Goal: Information Seeking & Learning: Learn about a topic

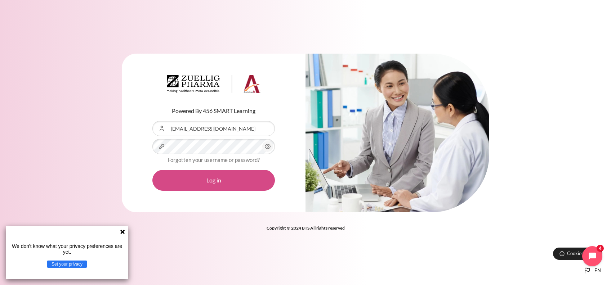
click at [193, 183] on button "Log in" at bounding box center [213, 180] width 122 height 21
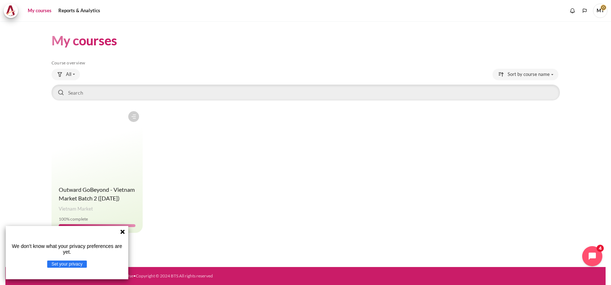
click at [108, 169] on figure "Content" at bounding box center [96, 144] width 91 height 72
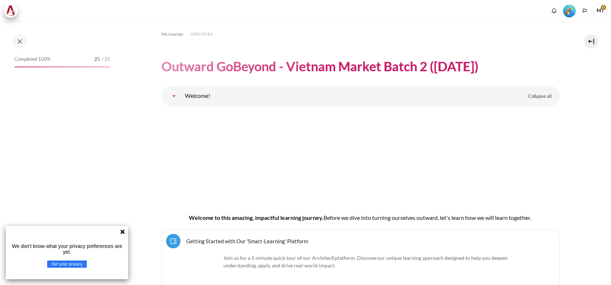
click at [121, 233] on icon at bounding box center [122, 232] width 4 height 4
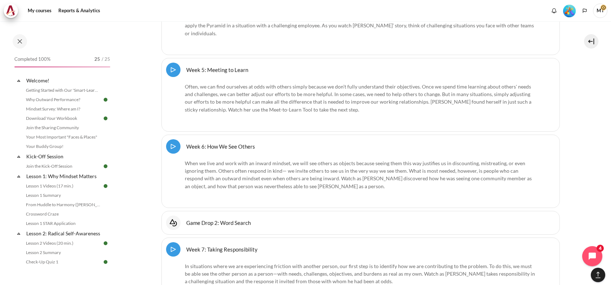
scroll to position [827, 0]
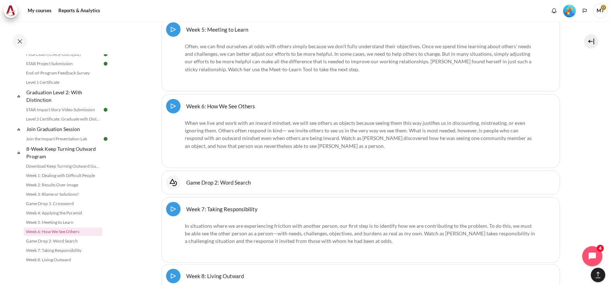
drag, startPoint x: 109, startPoint y: 235, endPoint x: 107, endPoint y: 243, distance: 8.2
click at [107, 243] on div "Completed 100% 25 / 25 Expand Collapse Welcome! Highlighted" at bounding box center [62, 159] width 103 height 211
click at [10, 182] on div "Completed 100% 25 / 25 Expand Collapse Welcome! Highlighted" at bounding box center [57, 153] width 115 height 263
click at [55, 167] on link "Download Keep Turning Outward Guide" at bounding box center [63, 166] width 78 height 9
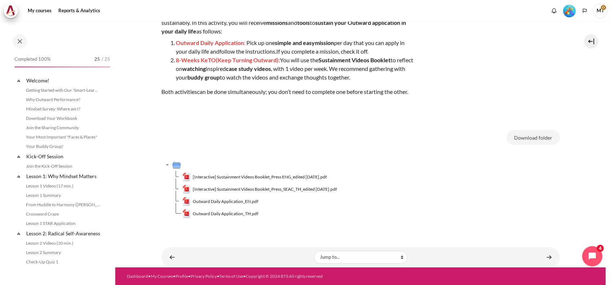
scroll to position [828, 0]
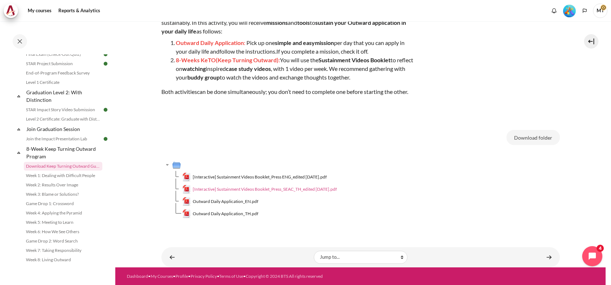
click at [267, 187] on span "[Interactive] Sustainment Videos Booklet_Press_SEAC_TH_edited July 2023.pdf" at bounding box center [265, 189] width 144 height 6
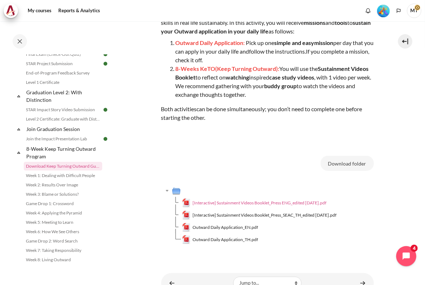
click at [253, 206] on span "[Interactive] Sustainment Videos Booklet_Press ENG_edited July 2023.pdf" at bounding box center [260, 203] width 134 height 6
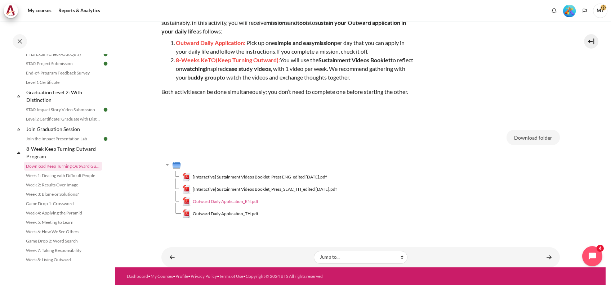
click at [241, 201] on span "Outward Daily Application_EN.pdf" at bounding box center [226, 201] width 66 height 6
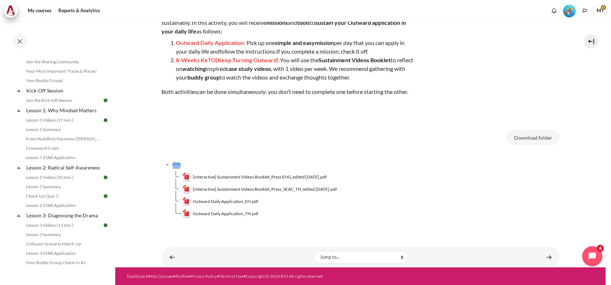
scroll to position [68, 0]
click at [62, 147] on link "Crossword Craze" at bounding box center [63, 146] width 78 height 9
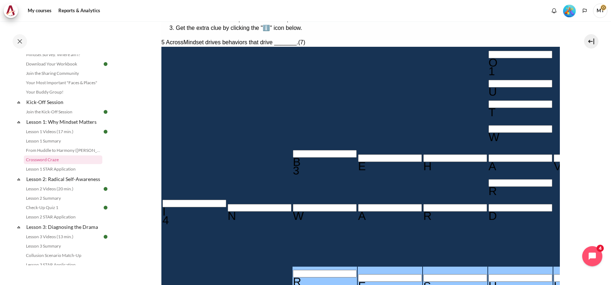
scroll to position [143, 0]
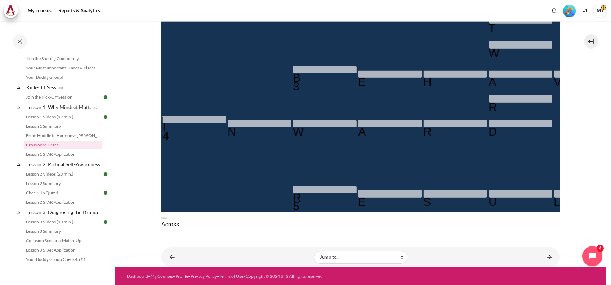
scroll to position [72, 0]
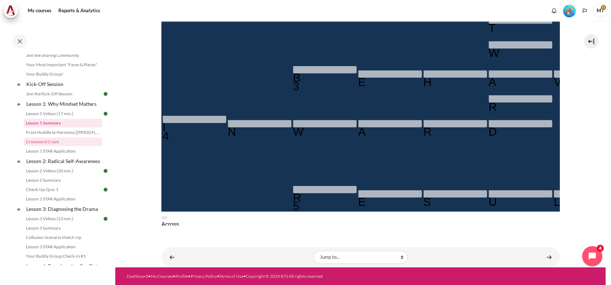
click at [69, 122] on link "Lesson 1 Summary" at bounding box center [63, 123] width 78 height 9
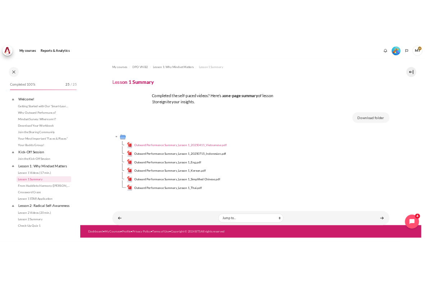
scroll to position [35, 0]
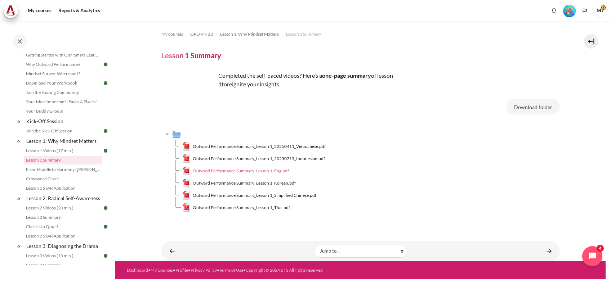
click at [272, 172] on span "Outward Performance Summary_Lesson 1_Eng.pdf" at bounding box center [241, 171] width 96 height 6
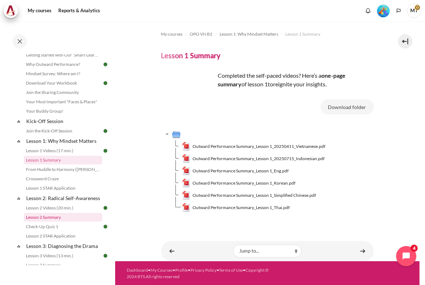
click at [60, 222] on link "Lesson 2 Summary" at bounding box center [63, 217] width 78 height 9
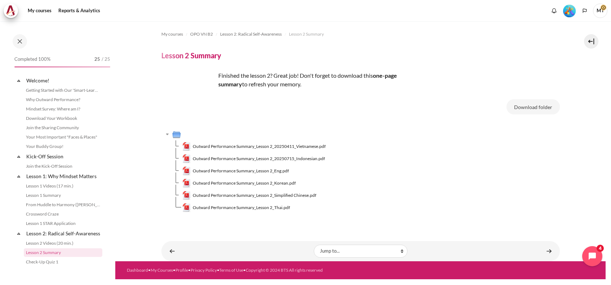
scroll to position [100, 0]
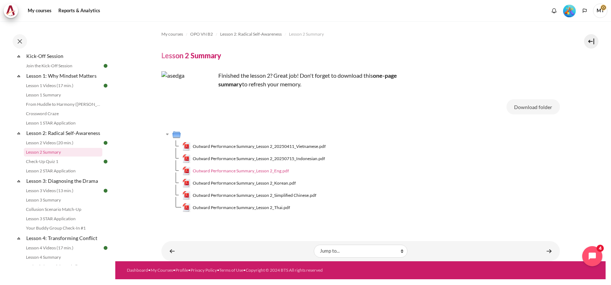
click at [250, 171] on span "Outward Performance Summary_Lesson 2_Eng.pdf" at bounding box center [241, 171] width 96 height 6
click at [425, 50] on div "My courses OPO VN B2 Lesson 2: Radical Self-Awareness Lesson 2 Summary Lesson 2…" at bounding box center [360, 125] width 398 height 209
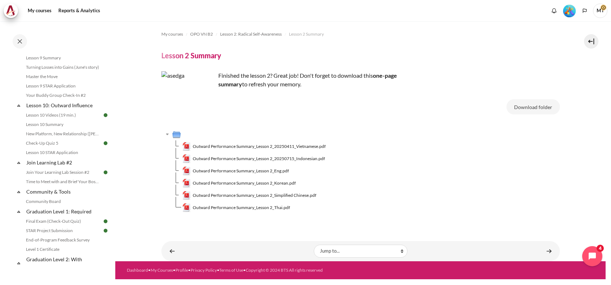
scroll to position [628, 0]
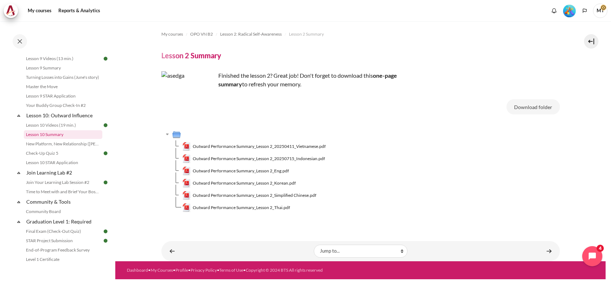
click at [60, 139] on link "Lesson 10 Summary" at bounding box center [63, 134] width 78 height 9
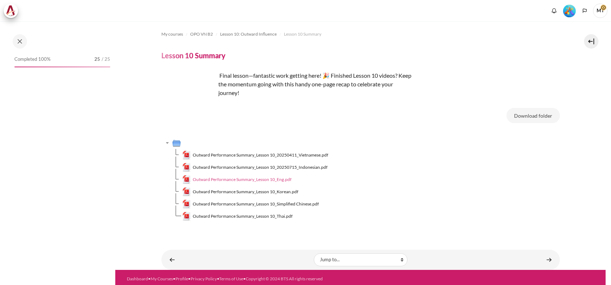
scroll to position [625, 0]
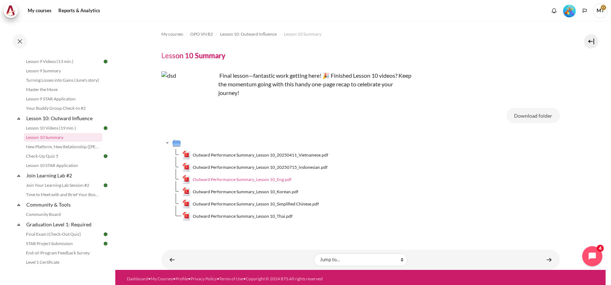
click at [253, 178] on span "Outward Performance Summary_Lesson 10_Eng.pdf" at bounding box center [242, 179] width 99 height 6
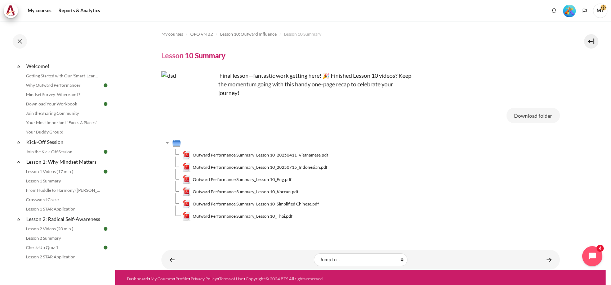
scroll to position [0, 0]
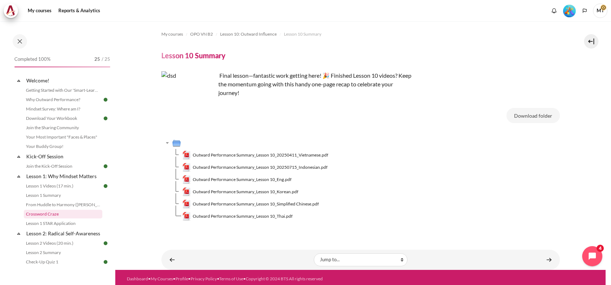
click at [77, 212] on link "Crossword Craze" at bounding box center [63, 214] width 78 height 9
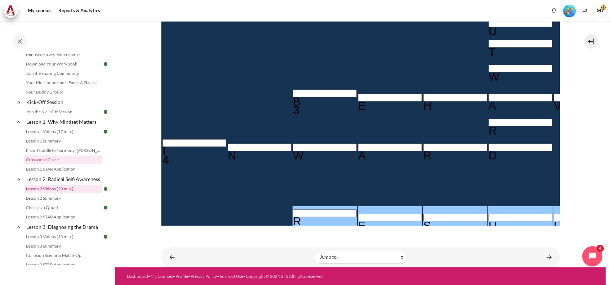
scroll to position [631, 0]
